Goal: Task Accomplishment & Management: Manage account settings

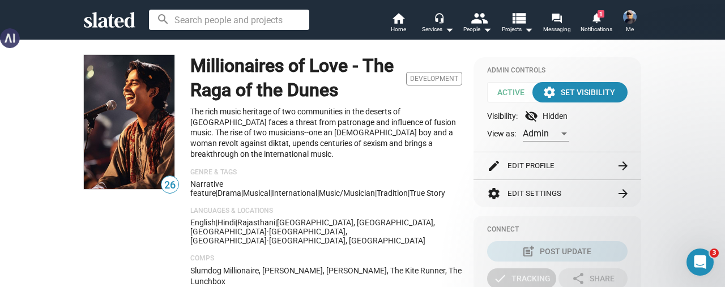
scroll to position [623, 0]
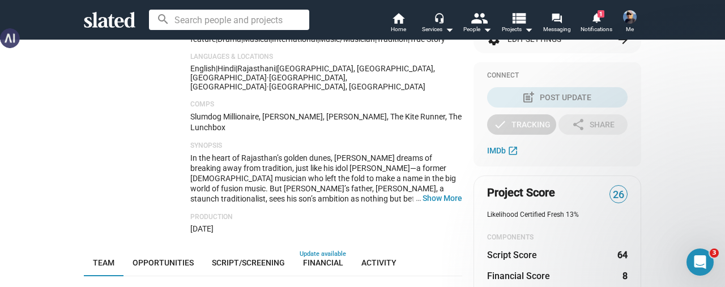
scroll to position [283, 0]
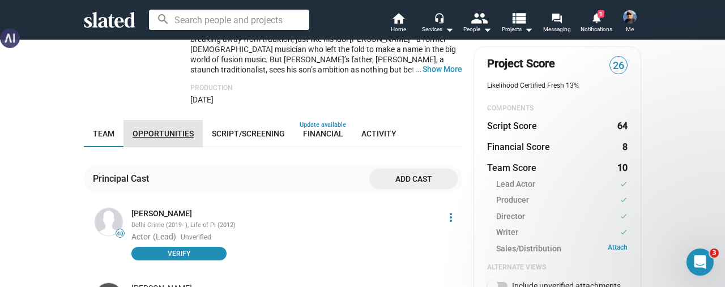
click at [164, 129] on span "Opportunities" at bounding box center [163, 133] width 61 height 9
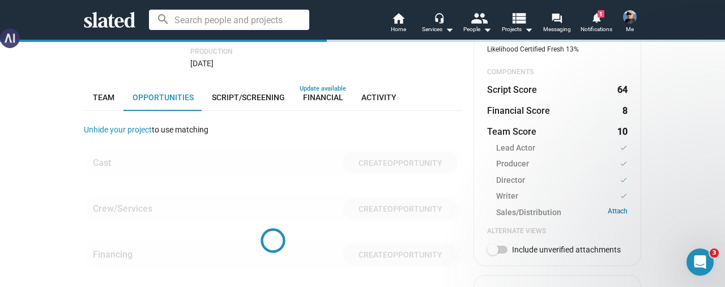
scroll to position [336, 0]
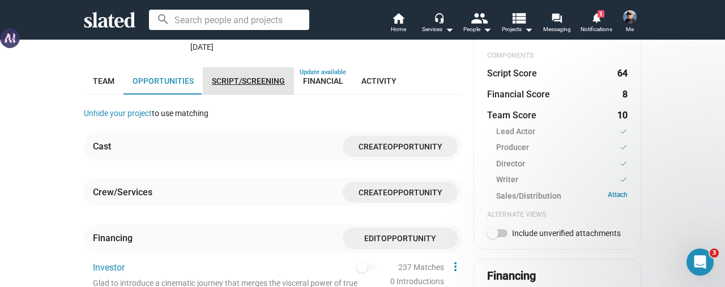
click at [240, 76] on span "Script/Screening" at bounding box center [248, 80] width 73 height 9
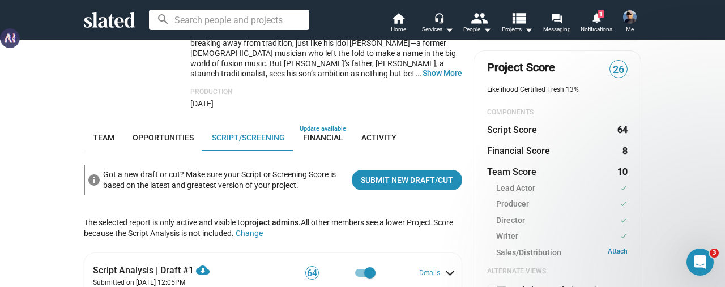
scroll to position [336, 0]
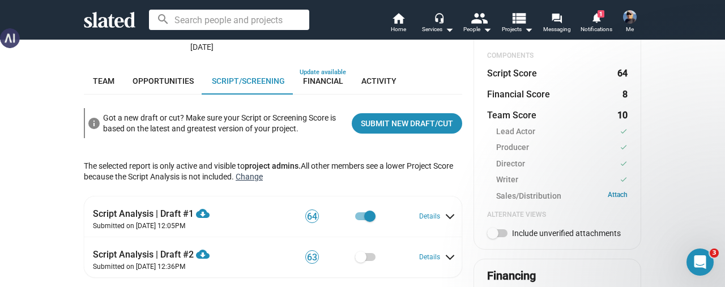
click at [261, 172] on button "Change" at bounding box center [249, 176] width 27 height 9
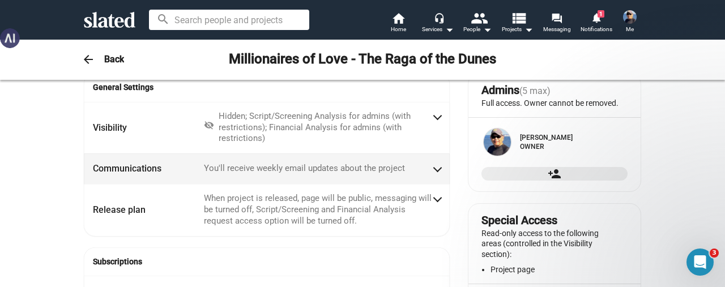
scroll to position [0, 0]
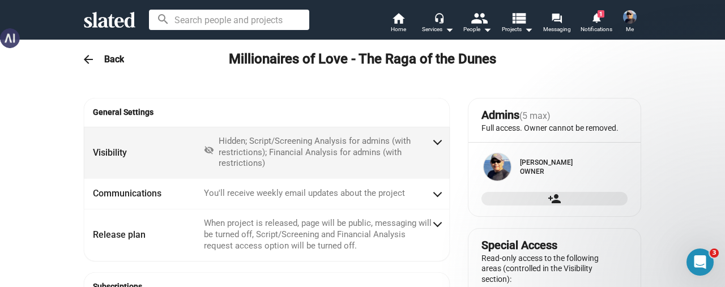
click at [434, 144] on span at bounding box center [437, 140] width 6 height 11
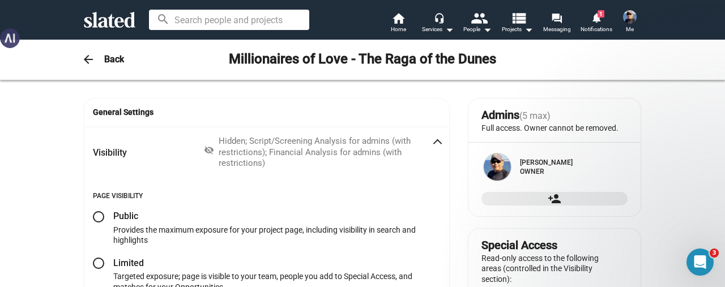
scroll to position [57, 0]
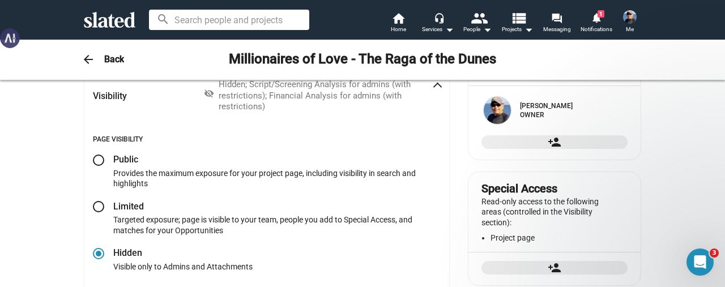
click at [109, 62] on h3 "Back" at bounding box center [114, 59] width 20 height 12
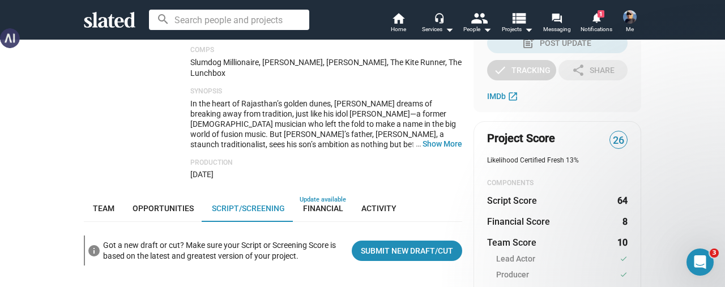
scroll to position [227, 0]
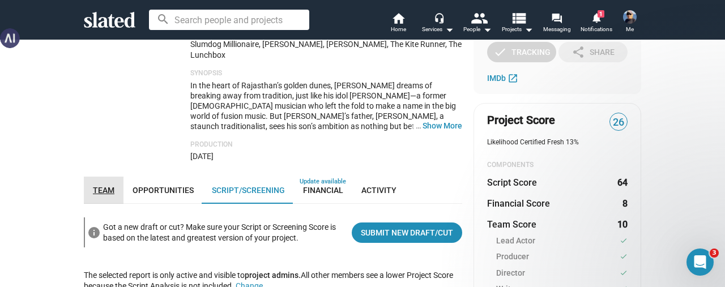
click at [95, 186] on span "Team" at bounding box center [104, 190] width 22 height 9
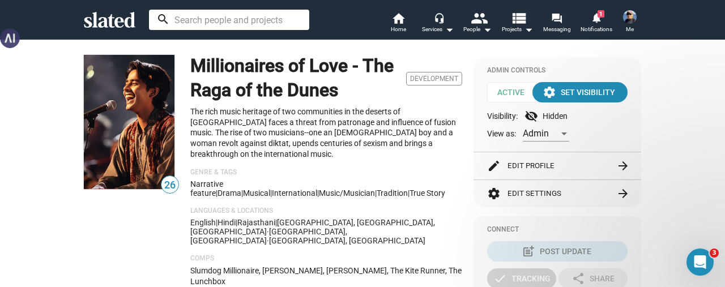
click at [187, 24] on input at bounding box center [229, 20] width 160 height 20
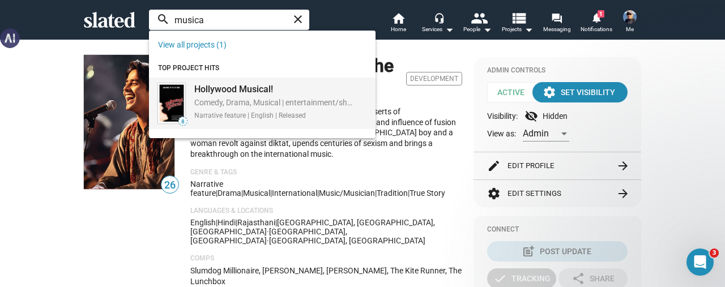
type input "musica"
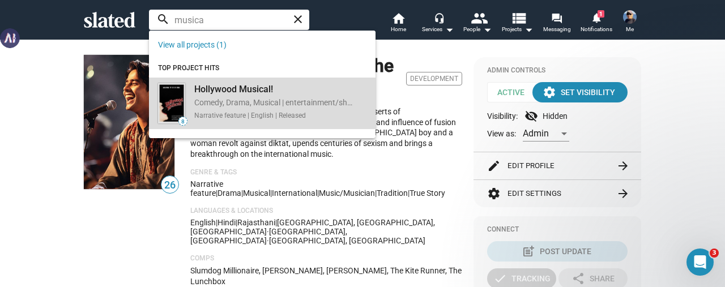
click at [200, 89] on div "Hollywood Musical!" at bounding box center [273, 89] width 159 height 12
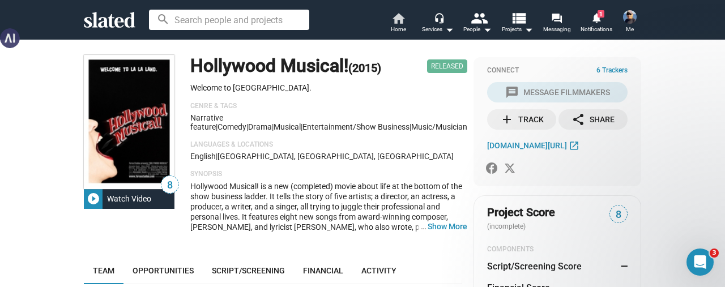
click at [405, 29] on span "Home" at bounding box center [398, 30] width 15 height 14
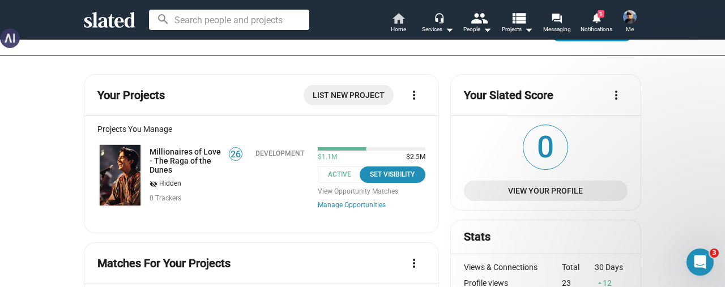
scroll to position [57, 0]
click at [381, 174] on div "Set Visibility" at bounding box center [392, 175] width 52 height 12
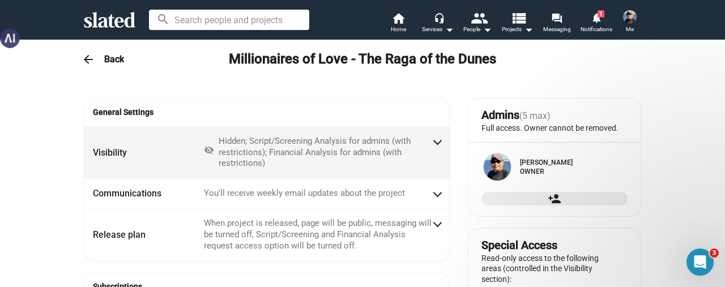
click at [438, 146] on mat-expansion-panel-header "Visibility visibility_off Hidden; Script/Screening Analysis for admins (with re…" at bounding box center [267, 153] width 366 height 52
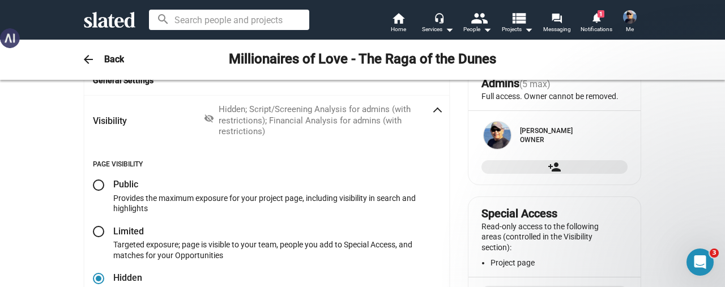
scroll to position [57, 0]
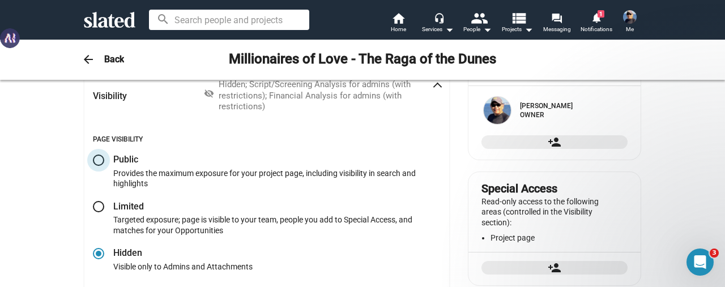
click at [93, 160] on span at bounding box center [98, 160] width 11 height 11
click at [93, 160] on input "radio" at bounding box center [98, 160] width 11 height 11
radio input "true"
checkbox input "false"
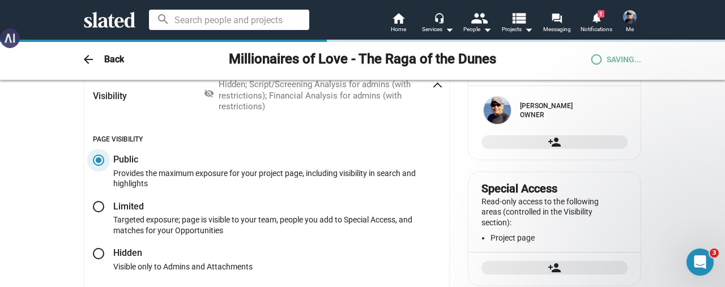
checkbox input "true"
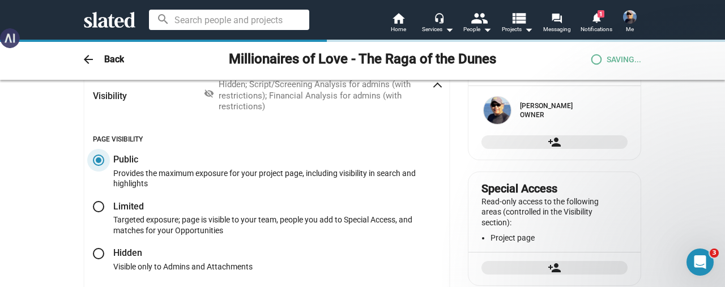
checkbox input "true"
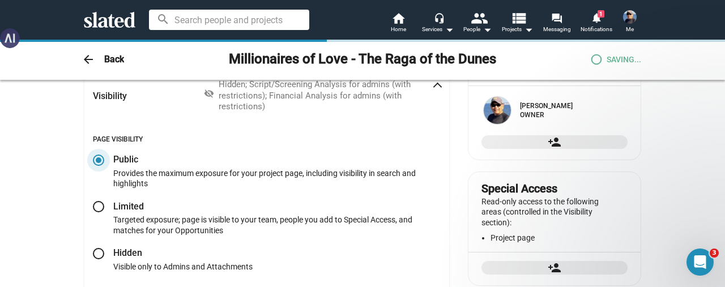
checkbox input "true"
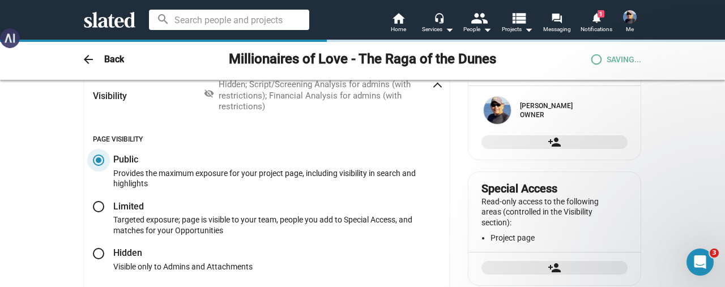
checkbox input "true"
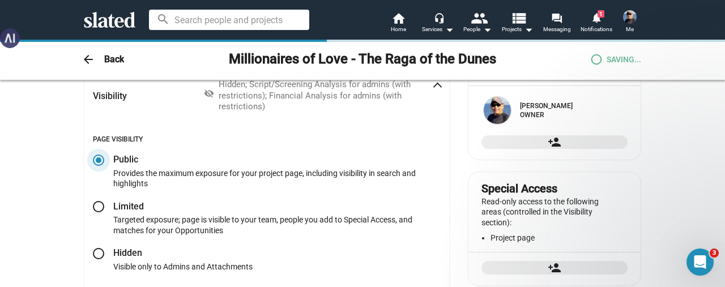
checkbox input "true"
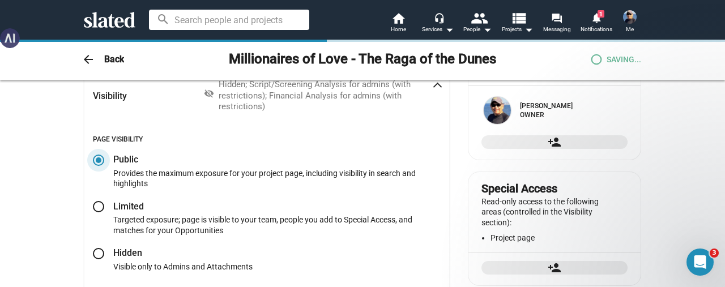
checkbox input "true"
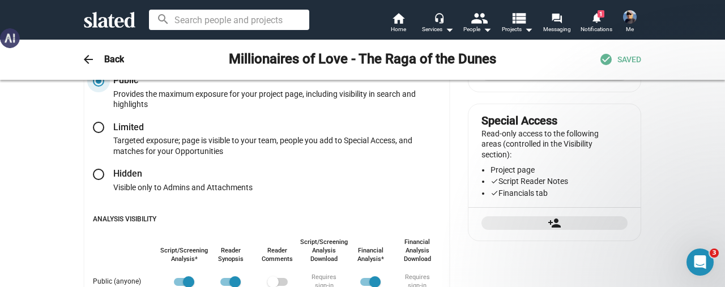
scroll to position [0, 0]
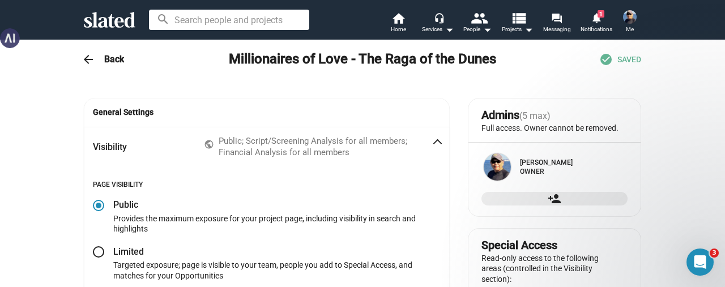
click at [106, 58] on h3 "Back" at bounding box center [114, 59] width 20 height 12
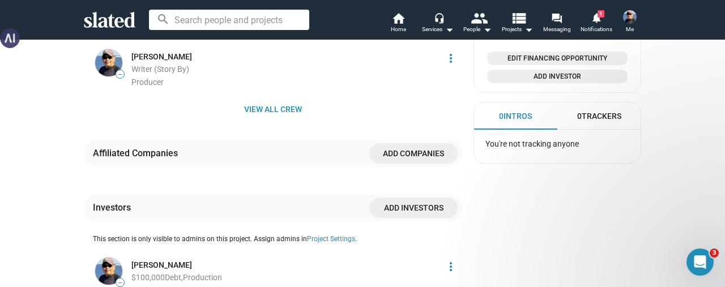
scroll to position [850, 0]
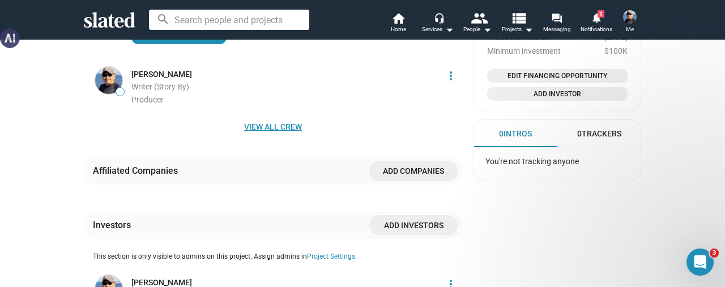
click at [289, 117] on span "View all crew" at bounding box center [273, 127] width 360 height 20
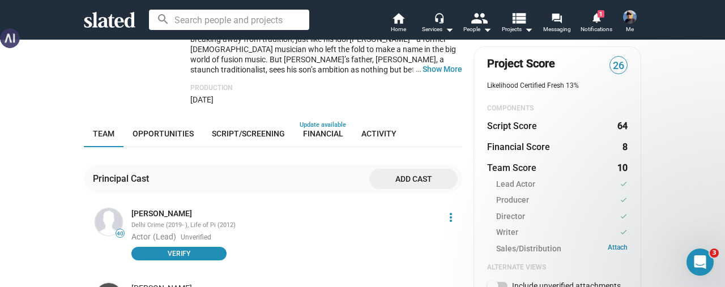
scroll to position [340, 0]
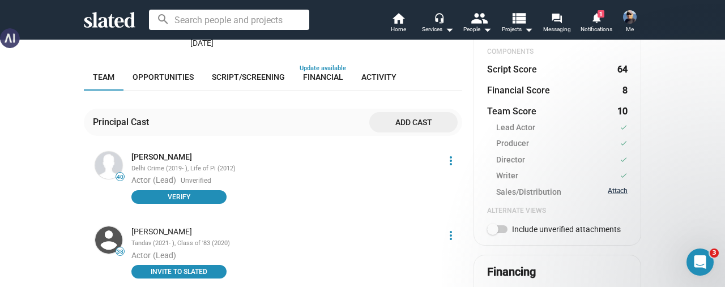
click at [608, 191] on link "Attach" at bounding box center [618, 192] width 20 height 11
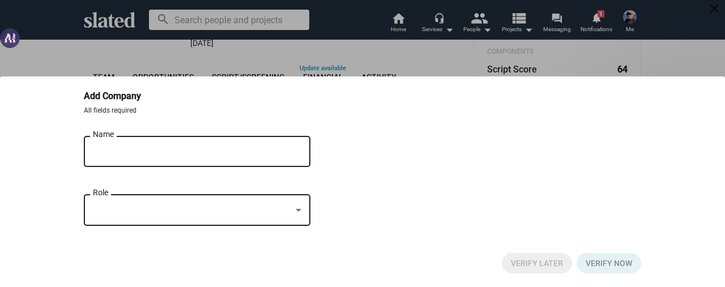
scroll to position [336, 0]
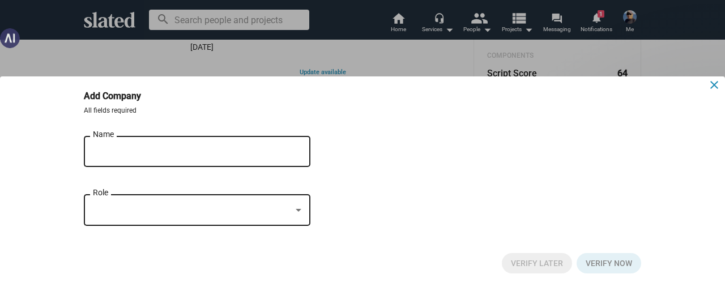
click at [717, 84] on mat-icon "close" at bounding box center [714, 85] width 14 height 14
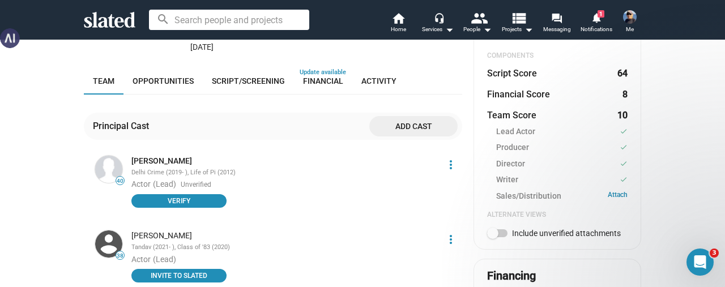
click at [487, 234] on span at bounding box center [492, 233] width 11 height 11
click at [492, 237] on input "Include unverified attachments" at bounding box center [492, 237] width 1 height 1
checkbox input "true"
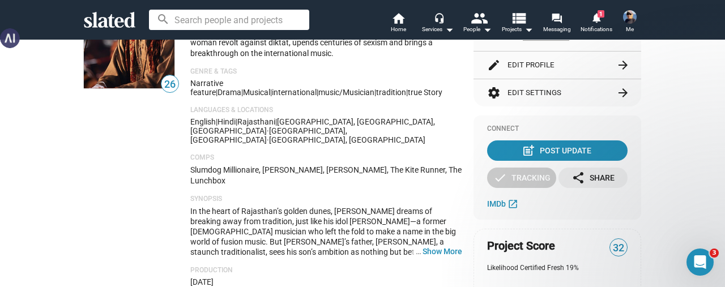
scroll to position [0, 0]
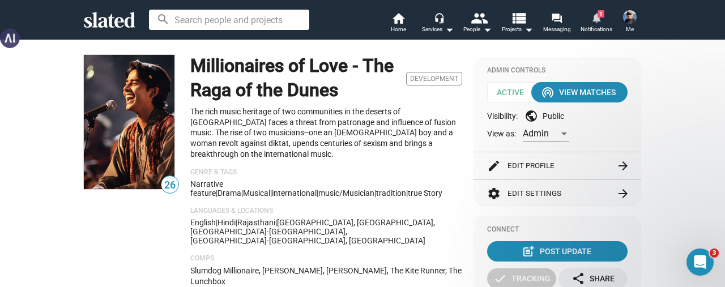
click at [594, 26] on span "Notifications" at bounding box center [596, 30] width 32 height 14
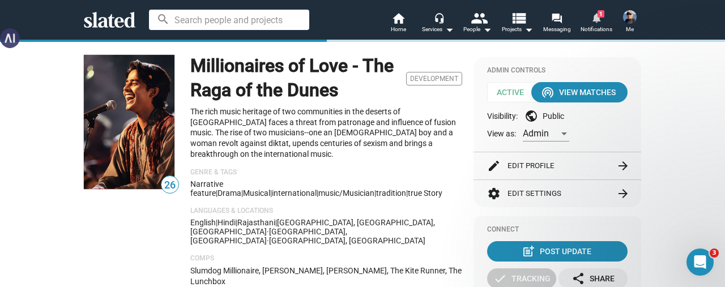
scroll to position [38, 0]
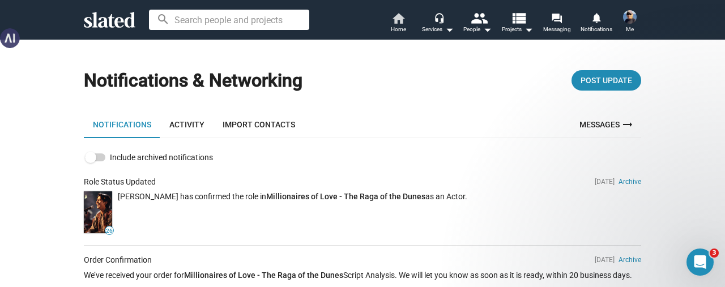
click at [394, 28] on span "Home" at bounding box center [398, 30] width 15 height 14
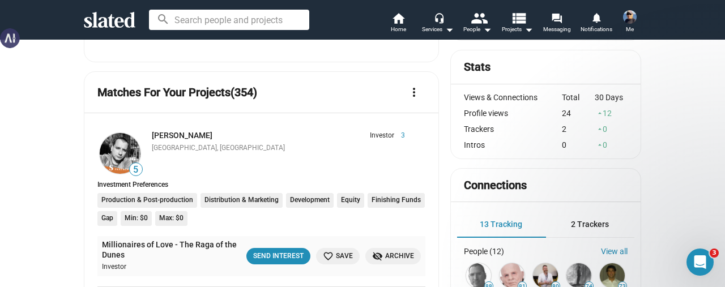
scroll to position [283, 0]
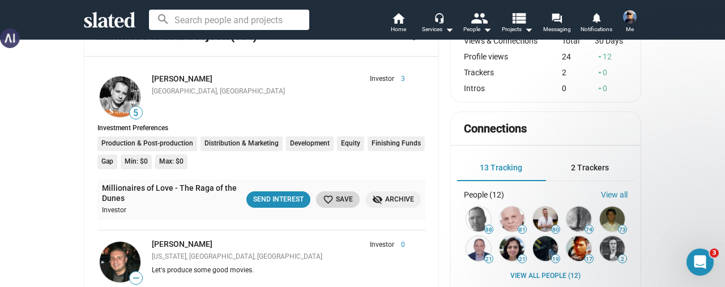
click at [338, 197] on span "favorite_border Save" at bounding box center [338, 200] width 30 height 12
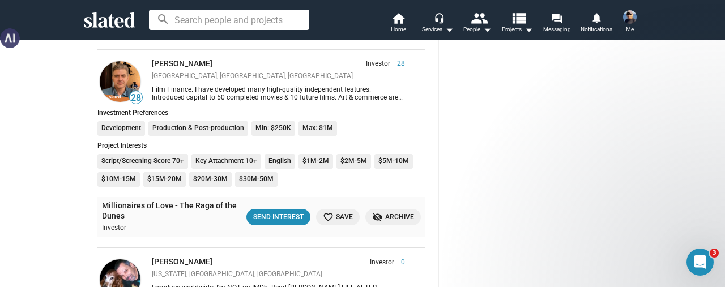
scroll to position [906, 0]
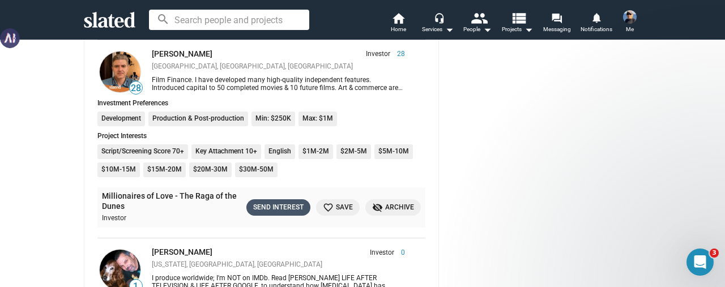
click at [292, 208] on div "Send Interest" at bounding box center [278, 208] width 50 height 12
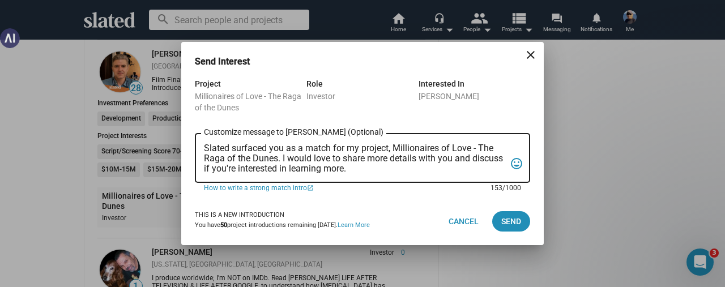
scroll to position [0, 0]
click at [454, 219] on span "Cancel" at bounding box center [464, 221] width 30 height 20
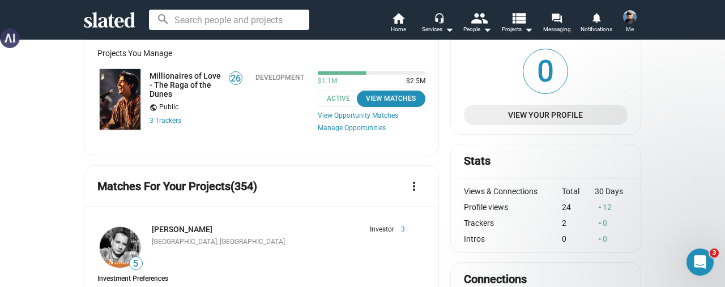
scroll to position [170, 0]
